Goal: Task Accomplishment & Management: Complete application form

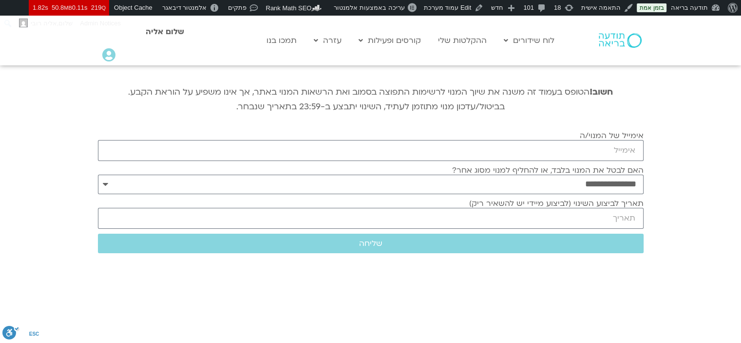
scroll to position [98, 0]
click at [604, 151] on input "אימייל של המנוי/ה" at bounding box center [371, 150] width 546 height 21
paste input "[EMAIL_ADDRESS][DOMAIN_NAME]"
type input "[EMAIL_ADDRESS][DOMAIN_NAME]"
click at [617, 191] on select "**********" at bounding box center [371, 184] width 546 height 19
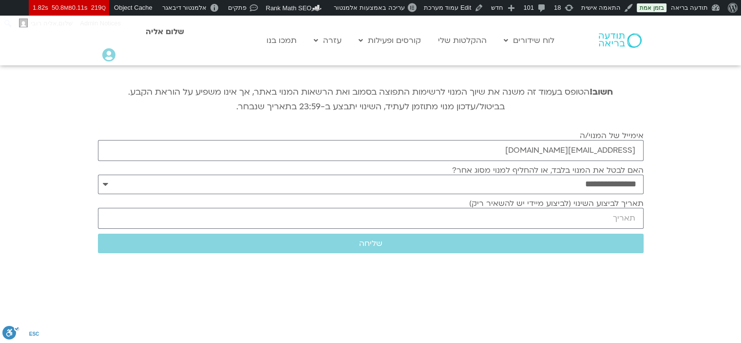
drag, startPoint x: 712, startPoint y: 224, endPoint x: 692, endPoint y: 230, distance: 21.0
click at [712, 224] on section "**********" at bounding box center [370, 138] width 741 height 343
click at [624, 220] on input "תאריך לביצוע השינוי (לביצוע מיידי יש להשאיר ריק)" at bounding box center [371, 218] width 546 height 21
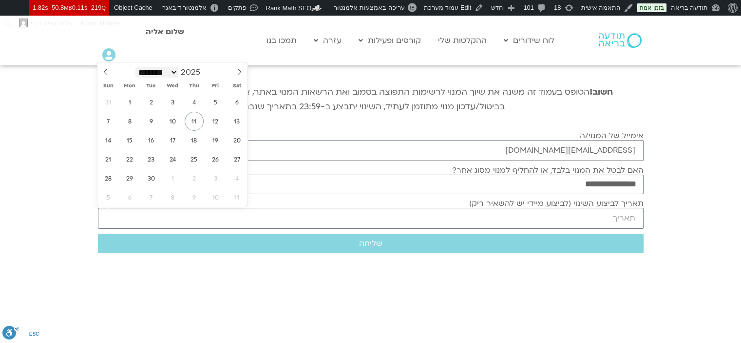
click at [178, 70] on select "******* ******** ***** ***** *** **** **** ****** ********* ******* ******** **…" at bounding box center [157, 72] width 43 height 10
select select "*"
click at [136, 67] on select "******* ******** ***** ***** *** **** **** ****** ********* ******* ******** **…" at bounding box center [157, 72] width 43 height 10
click at [129, 122] on span "6" at bounding box center [129, 121] width 19 height 19
type input "[DATE]"
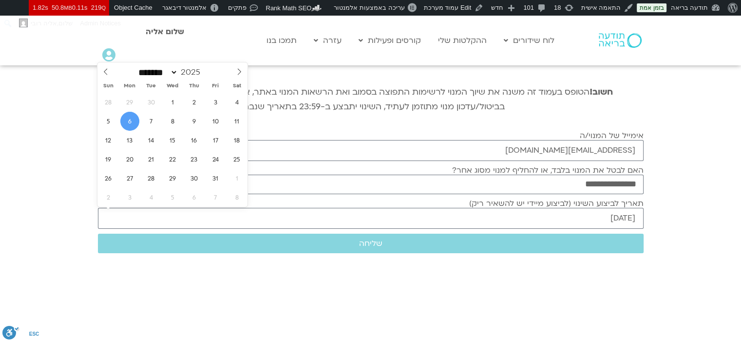
click at [128, 122] on span "6" at bounding box center [129, 121] width 19 height 19
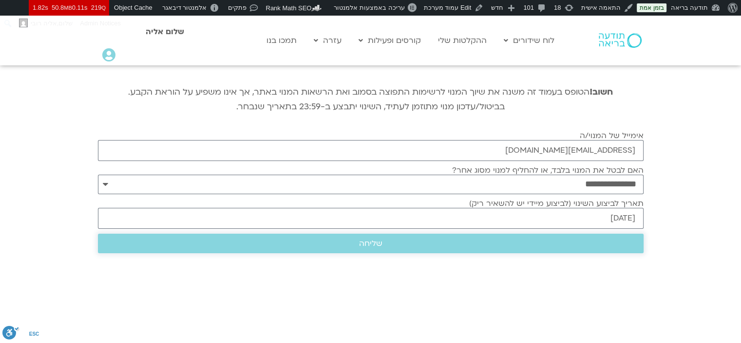
click at [431, 241] on span "שליחה" at bounding box center [371, 243] width 523 height 9
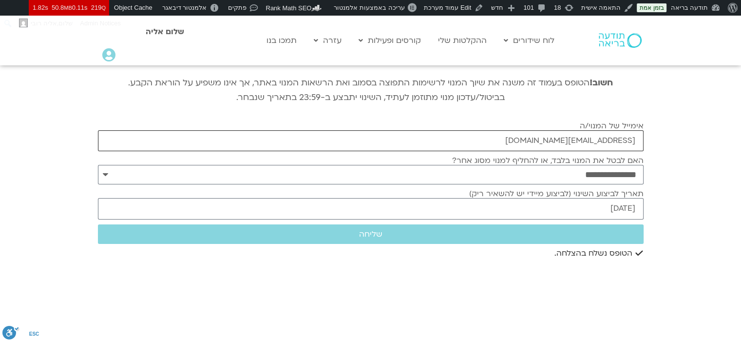
click at [588, 143] on input "[EMAIL_ADDRESS][DOMAIN_NAME]" at bounding box center [371, 140] width 546 height 21
paste input "[EMAIL_ADDRESS][DOMAIN_NAME]"
type input "[EMAIL_ADDRESS][DOMAIN_NAME]"
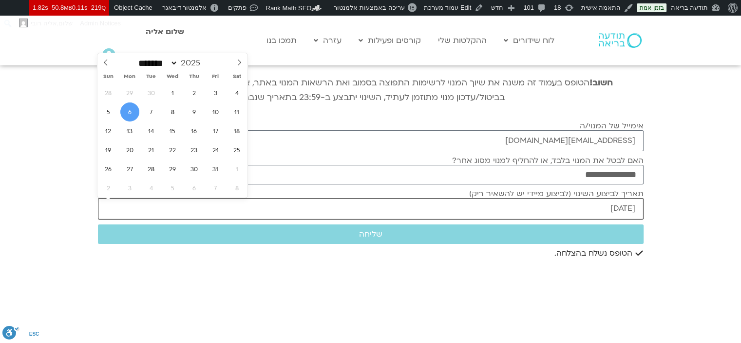
click at [614, 210] on input "[DATE]" at bounding box center [371, 208] width 546 height 21
click at [106, 62] on icon at bounding box center [105, 62] width 7 height 7
select select "*"
click at [154, 132] on span "16" at bounding box center [151, 130] width 19 height 19
type input "[DATE]"
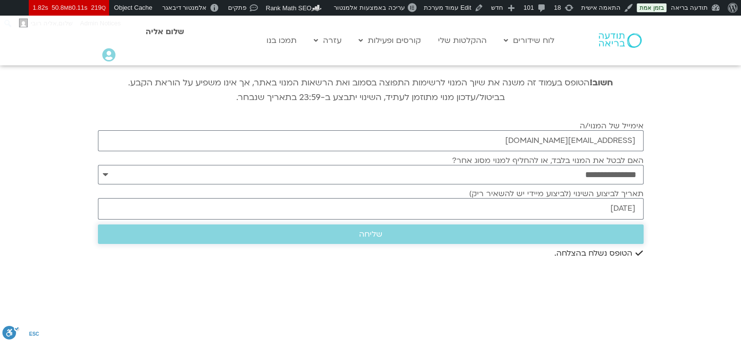
click at [555, 236] on span "שליחה" at bounding box center [371, 234] width 523 height 9
click at [556, 142] on input "[EMAIL_ADDRESS][DOMAIN_NAME]" at bounding box center [371, 140] width 546 height 21
paste input "[EMAIL_ADDRESS][DOMAIN_NAME]"
type input "[EMAIL_ADDRESS][DOMAIN_NAME]"
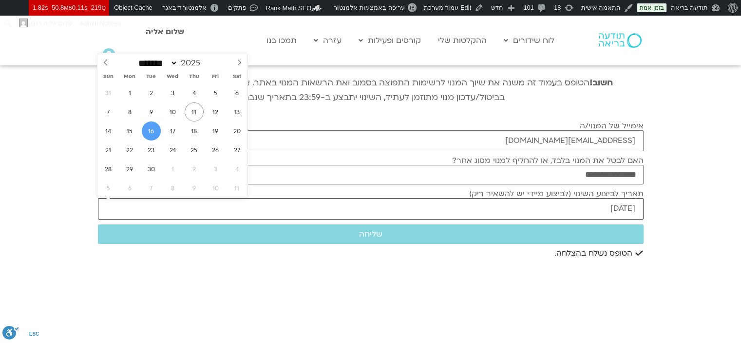
click at [584, 204] on input "[DATE]" at bounding box center [371, 208] width 546 height 21
click at [129, 150] on span "22" at bounding box center [129, 149] width 19 height 19
type input "[DATE]"
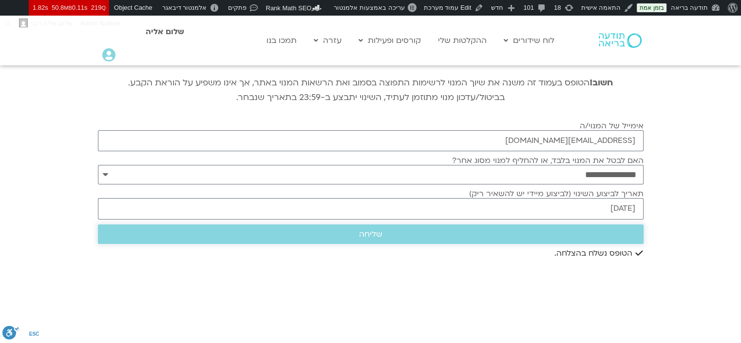
click at [495, 235] on span "שליחה" at bounding box center [371, 234] width 523 height 9
click at [465, 138] on input "[EMAIL_ADDRESS][DOMAIN_NAME]" at bounding box center [371, 140] width 546 height 21
paste input "[EMAIL_ADDRESS][DOMAIN_NAME]"
type input "[EMAIL_ADDRESS][DOMAIN_NAME]"
click at [566, 173] on select "**********" at bounding box center [371, 174] width 546 height 19
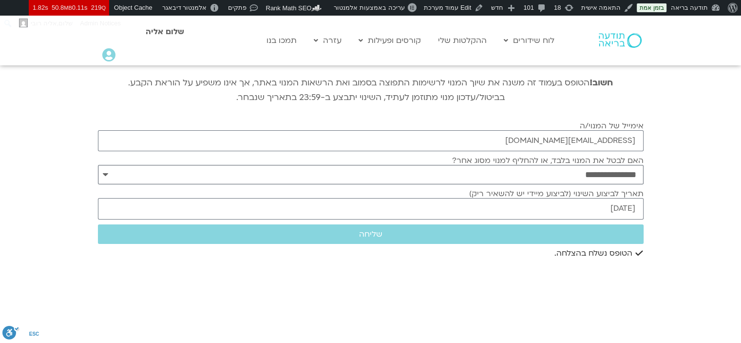
click at [98, 165] on select "**********" at bounding box center [371, 174] width 546 height 19
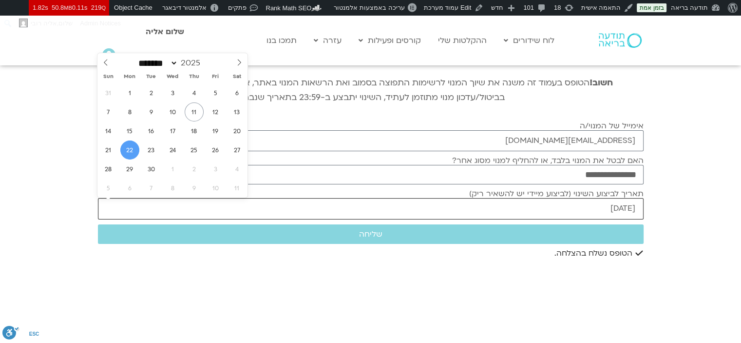
click at [620, 206] on input "[DATE]" at bounding box center [371, 208] width 546 height 21
click at [178, 62] on select "******* ******** ***** ***** *** **** **** ****** ********* ******* ******** **…" at bounding box center [157, 63] width 43 height 10
select select "*"
click at [136, 58] on select "******* ******** ***** ***** *** **** **** ****** ********* ******* ******** **…" at bounding box center [157, 63] width 43 height 10
click at [111, 110] on span "5" at bounding box center [108, 111] width 19 height 19
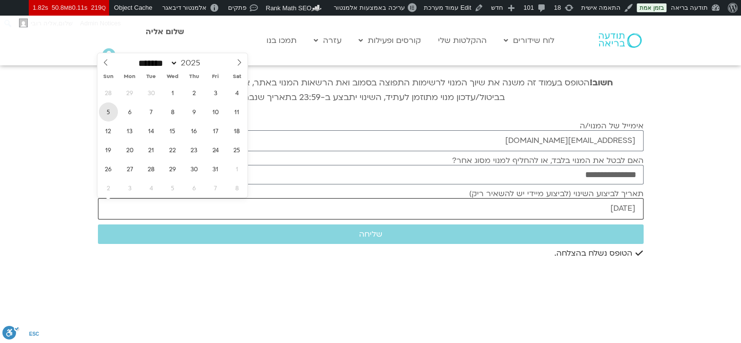
type input "[DATE]"
click at [622, 237] on span "שליחה" at bounding box center [371, 234] width 523 height 9
